Goal: Feedback & Contribution: Submit feedback/report problem

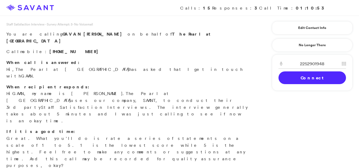
click at [287, 78] on link "Connect" at bounding box center [313, 78] width 68 height 13
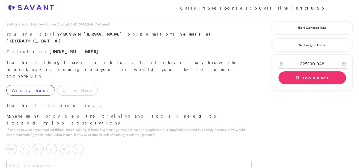
click at [22, 85] on label "Anonymous" at bounding box center [30, 90] width 48 height 11
click at [64, 144] on label "4" at bounding box center [65, 149] width 11 height 11
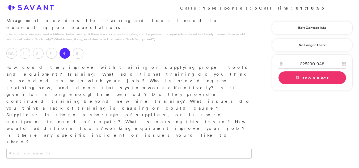
scroll to position [99, 0]
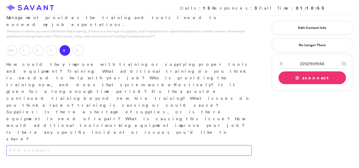
click at [118, 145] on textarea at bounding box center [128, 150] width 245 height 11
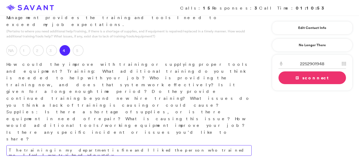
click at [204, 145] on textarea "The training in my department is fine and I liked the person who trained me. I …" at bounding box center [128, 150] width 245 height 11
type textarea "The training in my department is fine and I liked the person who trained me. I …"
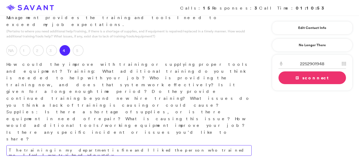
click at [160, 145] on textarea "The training in my department is fine and I liked the person who trained me. I …" at bounding box center [128, 150] width 245 height 11
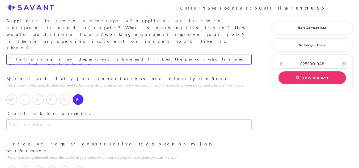
scroll to position [194, 0]
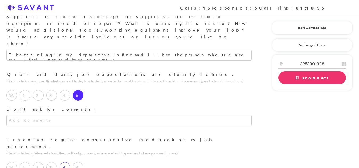
click at [64, 162] on label "4" at bounding box center [65, 167] width 11 height 11
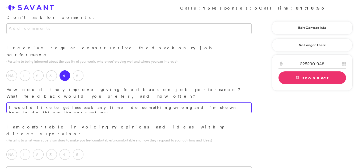
scroll to position [288, 0]
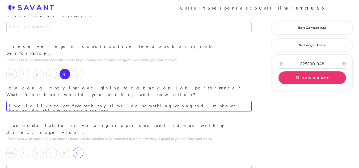
type textarea "I would like to get feedback anytime I do something wrong and I'm shown how to …"
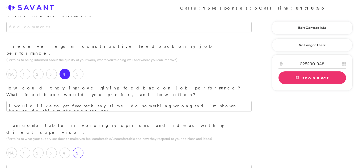
click at [79, 148] on label "5" at bounding box center [78, 153] width 11 height 11
type textarea "My supervisor takes my feedback and advice into consideration if they sound goo…"
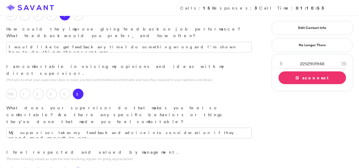
scroll to position [351, 0]
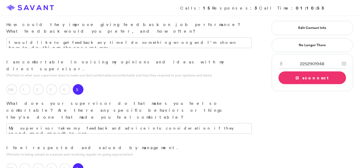
type textarea "Management has an open door policy at anytime and they are open to talking and …"
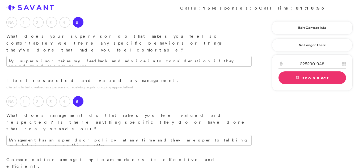
scroll to position [433, 0]
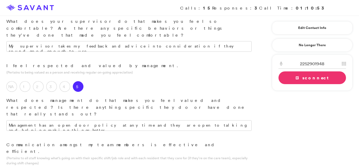
type textarea "I"
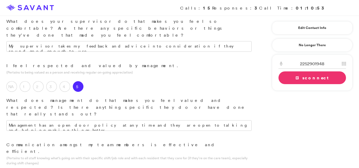
type textarea "The staff needs to learn how to use the app for communication between the depar…"
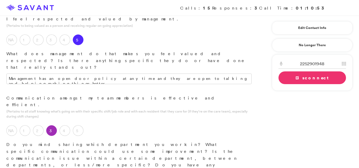
scroll to position [492, 0]
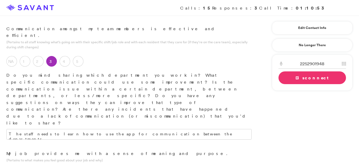
scroll to position [552, 0]
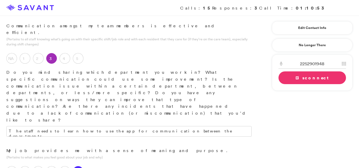
type textarea "What I enjoy most is the people, they are all kind and enthusiastic and enjoy t…"
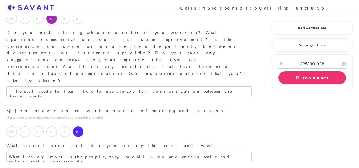
scroll to position [596, 0]
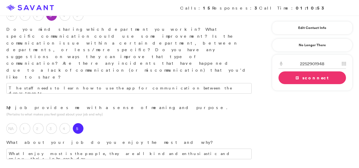
type textarea "The community take care of their staff and all their resiendents and anyone who…"
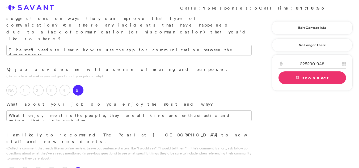
scroll to position [638, 0]
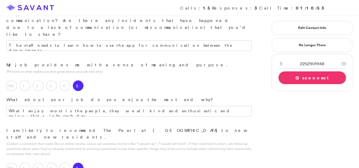
type textarea "What are the people? There is an overall friendly environment."
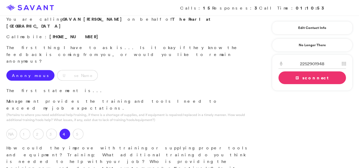
scroll to position [0, 0]
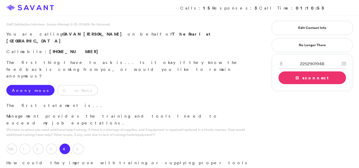
click at [293, 79] on link "Disconnect" at bounding box center [313, 78] width 68 height 13
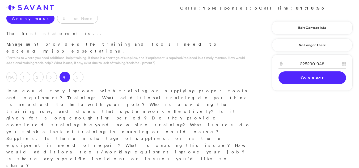
scroll to position [81, 0]
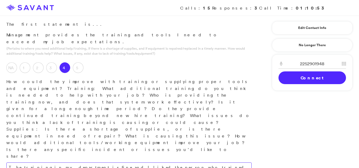
click at [186, 163] on textarea "The training in my department is fine and I liked the person who trained me. I …" at bounding box center [128, 168] width 245 height 11
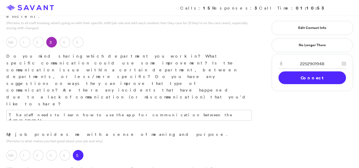
scroll to position [590, 0]
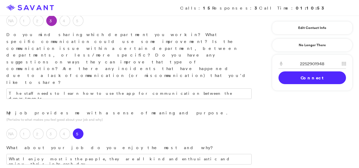
type textarea "The training in my department is fine and I liked the person who trained me. I …"
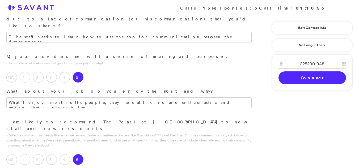
scroll to position [648, 0]
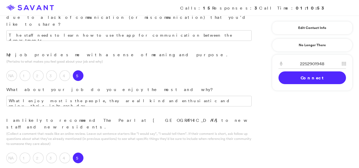
type textarea "The community takes care of its staff and all its residents, and anyone who is …"
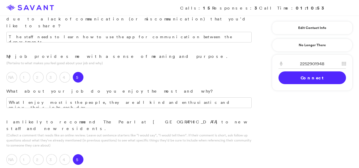
scroll to position [747, 0]
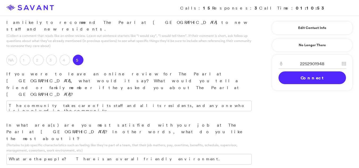
type textarea "There is nothing that needs to be improved at this point."
